Goal: Transaction & Acquisition: Purchase product/service

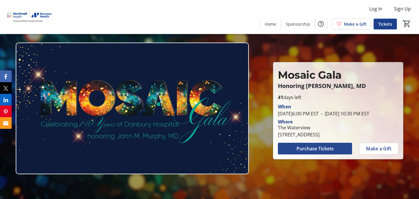
click at [323, 152] on span "Purchase Tickets" at bounding box center [315, 148] width 37 height 7
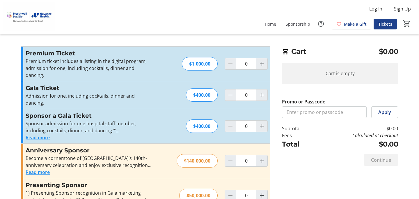
scroll to position [1, 0]
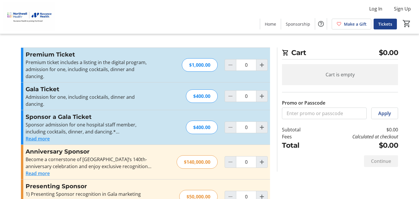
click at [32, 135] on button "Read more" at bounding box center [38, 138] width 24 height 7
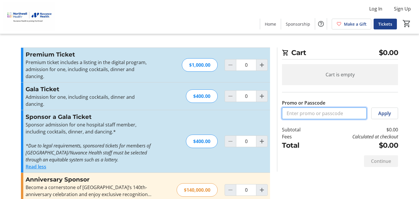
click at [296, 116] on input "Promo or Passcode" at bounding box center [324, 113] width 85 height 12
type input "[PERSON_NAME]"
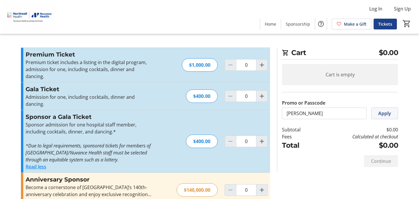
click at [383, 113] on span "Apply" at bounding box center [385, 113] width 13 height 7
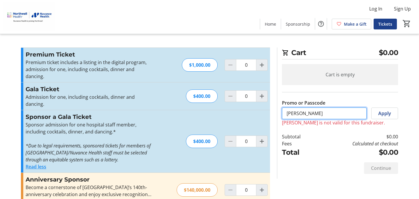
drag, startPoint x: 308, startPoint y: 112, endPoint x: 274, endPoint y: 113, distance: 34.1
click at [274, 113] on section "Cart $0.00 Cart is empty Promo or Passcode [PERSON_NAME] Apply [PERSON_NAME] is…" at bounding box center [338, 112] width 128 height 131
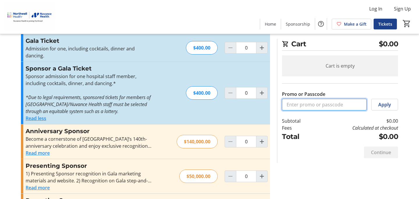
scroll to position [42, 0]
